Goal: Information Seeking & Learning: Learn about a topic

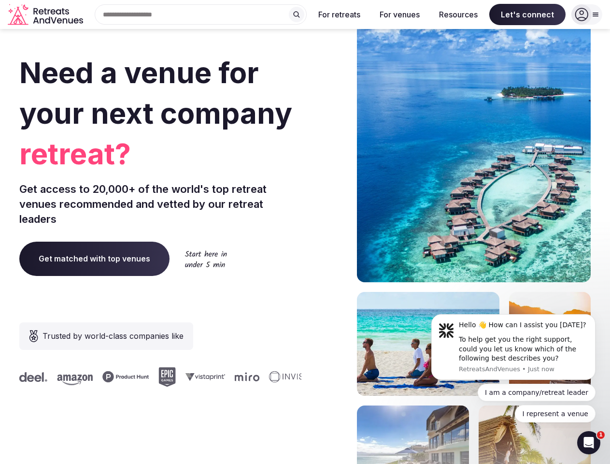
click at [305, 232] on div "Need a venue for your next company retreat? Get access to 20,000+ of the world'…" at bounding box center [305, 289] width 572 height 582
click at [201, 14] on div "Search Popular Destinations [GEOGRAPHIC_DATA], [GEOGRAPHIC_DATA] [GEOGRAPHIC_DA…" at bounding box center [197, 14] width 220 height 20
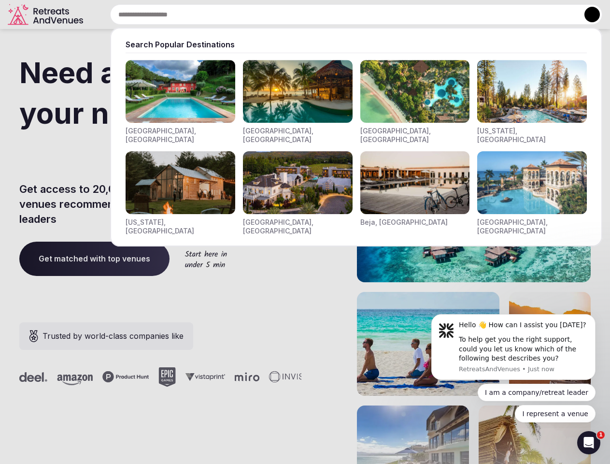
click at [297, 14] on input "text" at bounding box center [356, 14] width 492 height 20
click at [340, 14] on input "text" at bounding box center [356, 14] width 492 height 20
click at [400, 14] on input "text" at bounding box center [356, 14] width 492 height 20
click at [459, 14] on input "text" at bounding box center [356, 14] width 492 height 20
click at [528, 14] on input "text" at bounding box center [356, 14] width 492 height 20
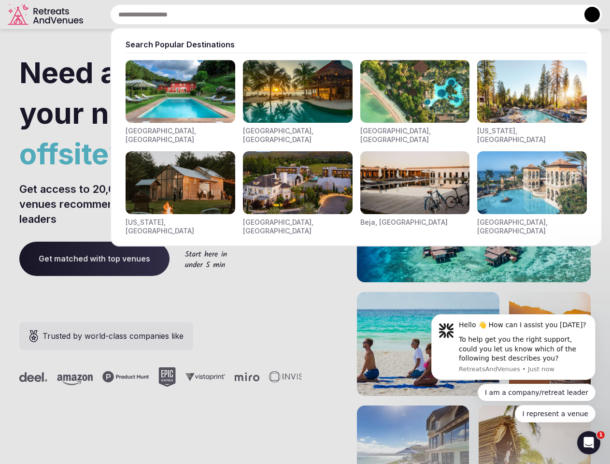
click at [587, 14] on button at bounding box center [592, 14] width 15 height 15
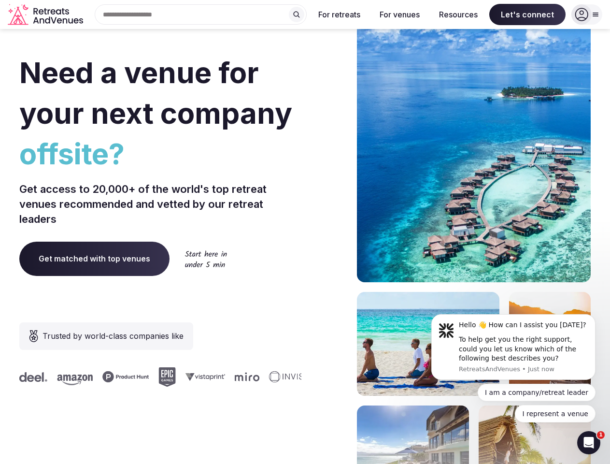
click at [514, 347] on div "To help get you the right support, could you let us know which of the following…" at bounding box center [524, 349] width 130 height 29
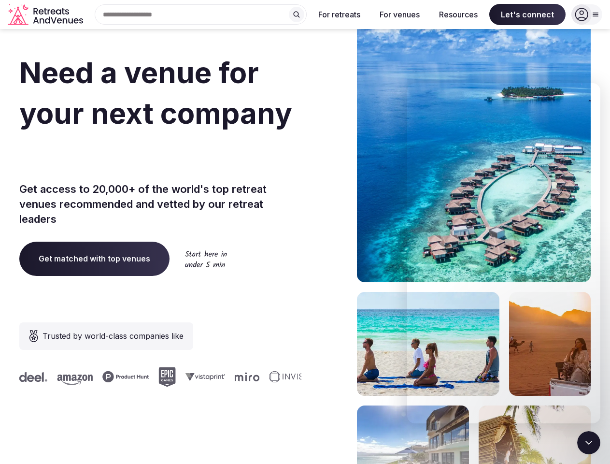
click at [598, 317] on section "Need a venue for your next company offsite? Get access to 20,000+ of the world'…" at bounding box center [305, 289] width 610 height 582
